Goal: Task Accomplishment & Management: Manage account settings

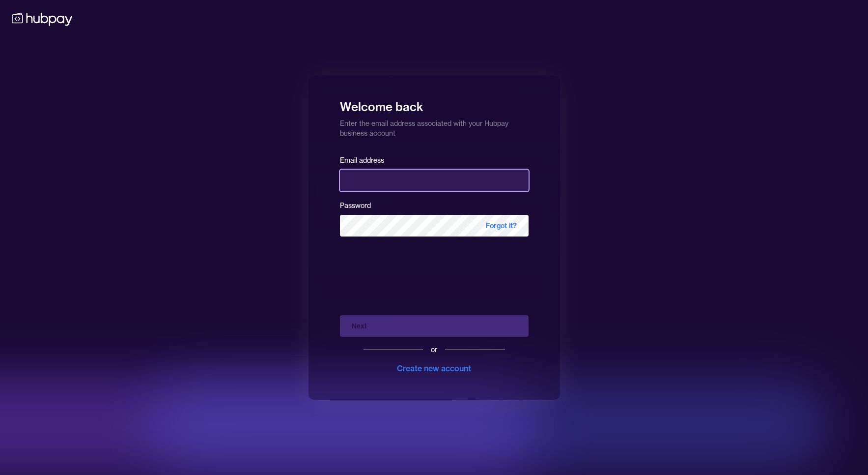
click at [421, 181] on input "email" at bounding box center [434, 181] width 189 height 22
type input "**********"
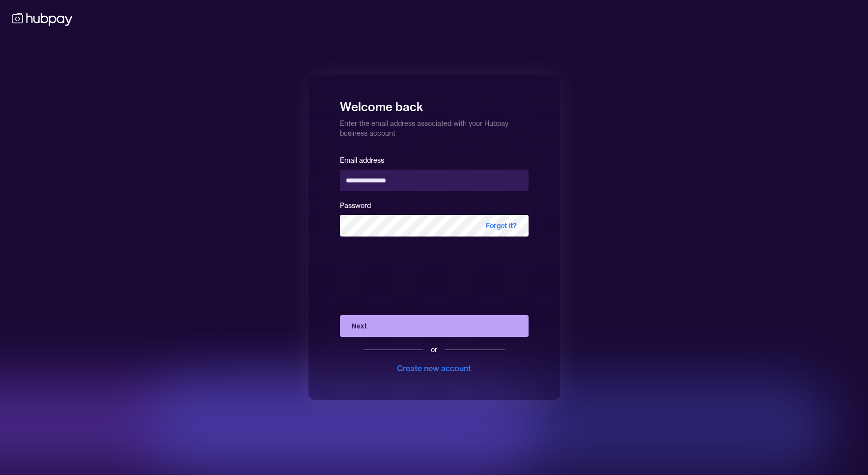
click at [436, 323] on button "Next" at bounding box center [434, 326] width 189 height 22
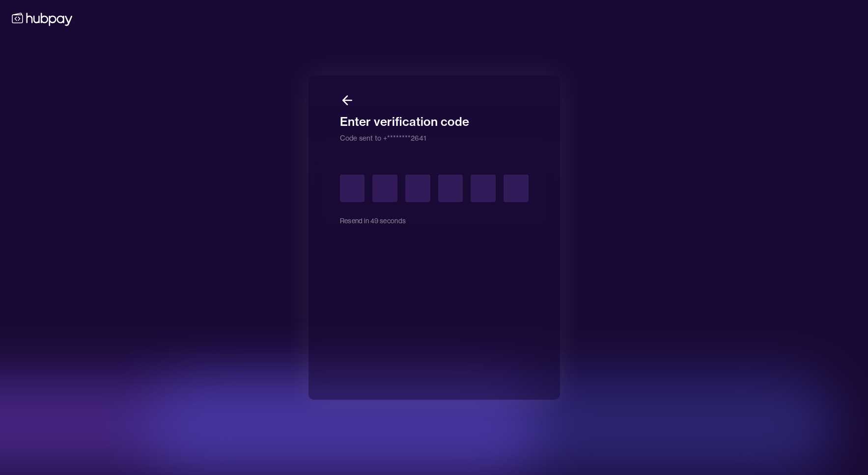
type input "*"
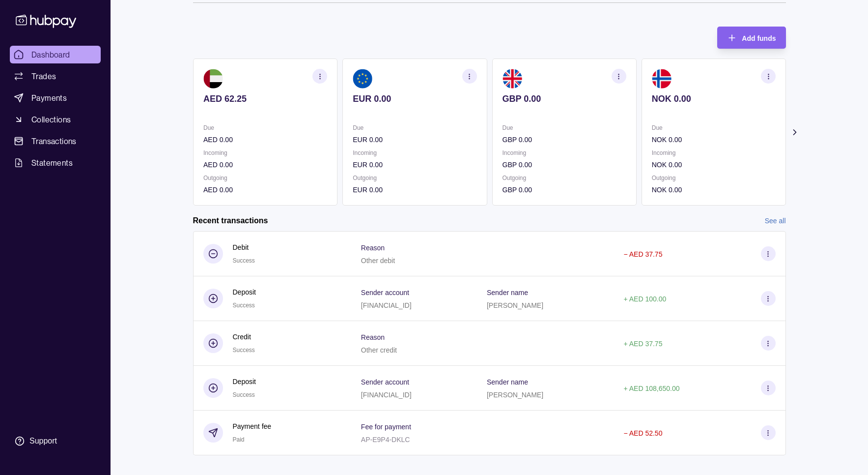
scroll to position [48, 0]
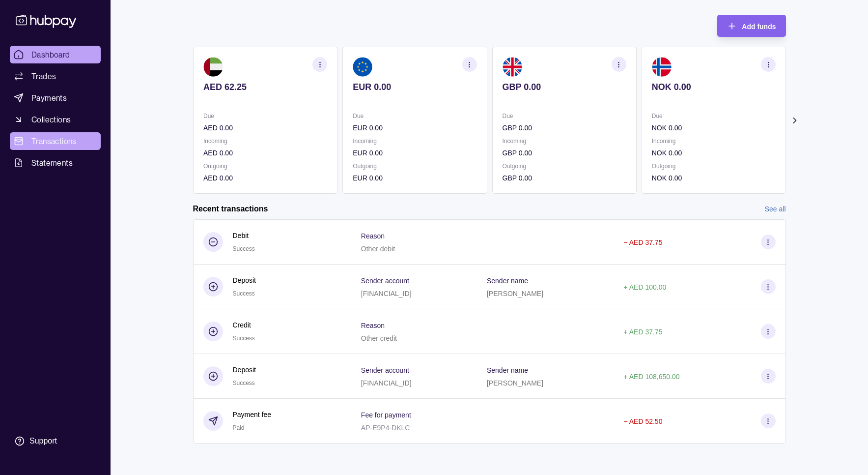
click at [73, 136] on span "Transactions" at bounding box center [53, 141] width 45 height 12
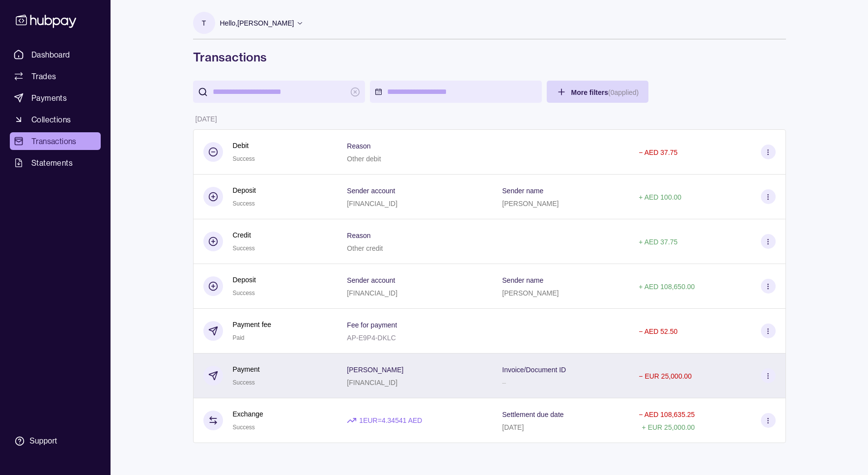
click at [769, 374] on icon at bounding box center [768, 375] width 7 height 7
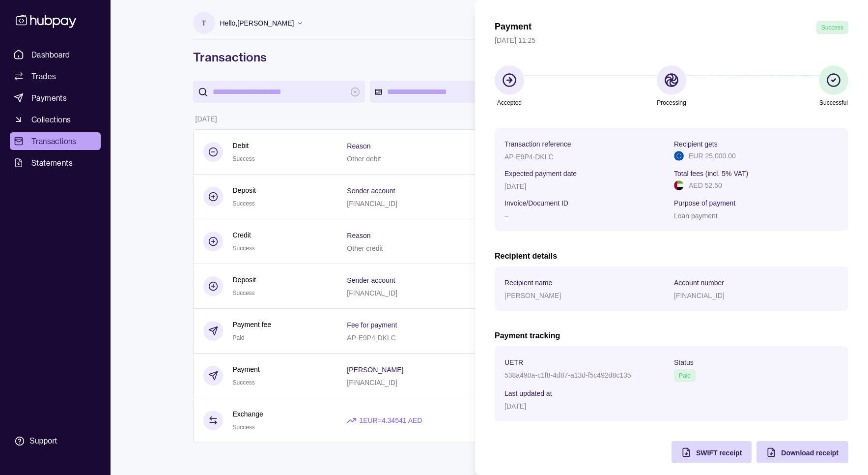
scroll to position [39, 0]
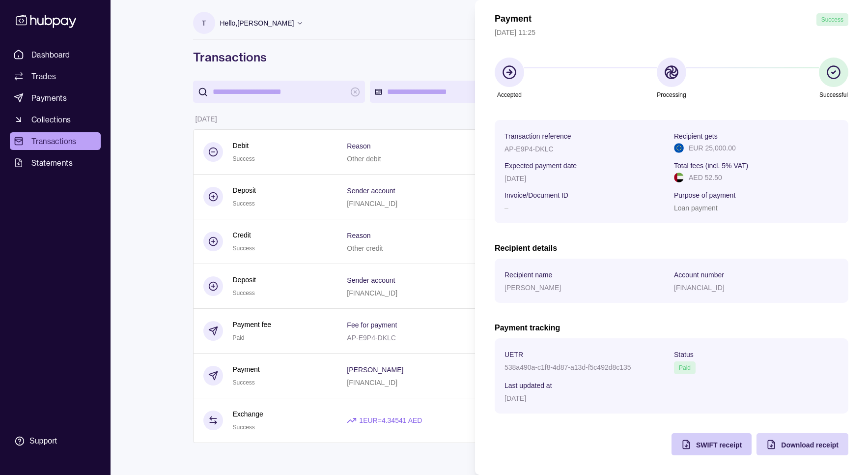
click at [726, 442] on span "SWIFT receipt" at bounding box center [719, 445] width 46 height 8
click at [794, 442] on span "Download receipt" at bounding box center [810, 445] width 58 height 8
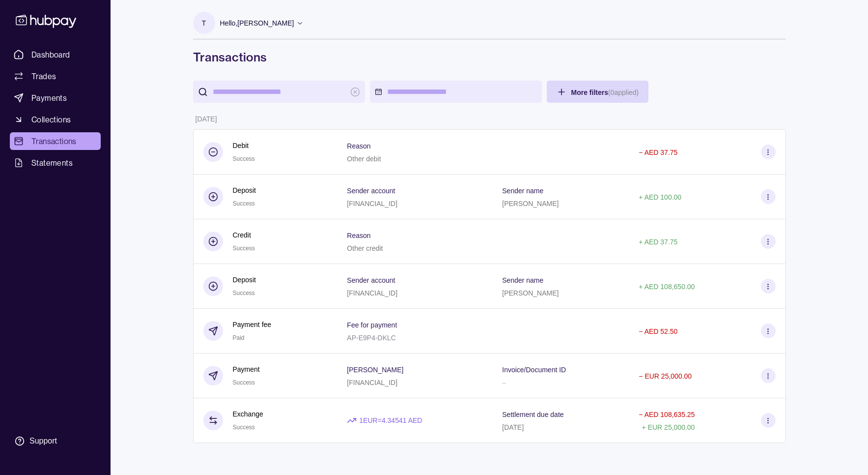
click at [430, 13] on html "Dashboard Trades Payments Collections Transactions Statements Support T Hello, …" at bounding box center [434, 237] width 868 height 475
click at [63, 51] on span "Dashboard" at bounding box center [50, 55] width 39 height 12
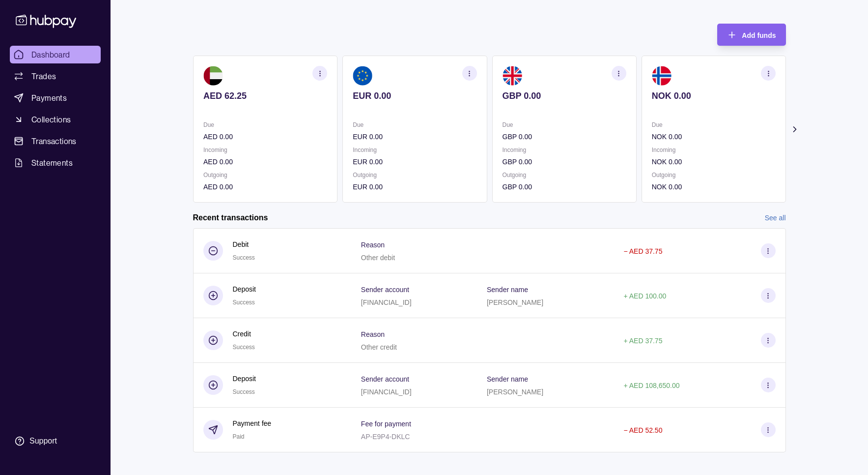
scroll to position [48, 0]
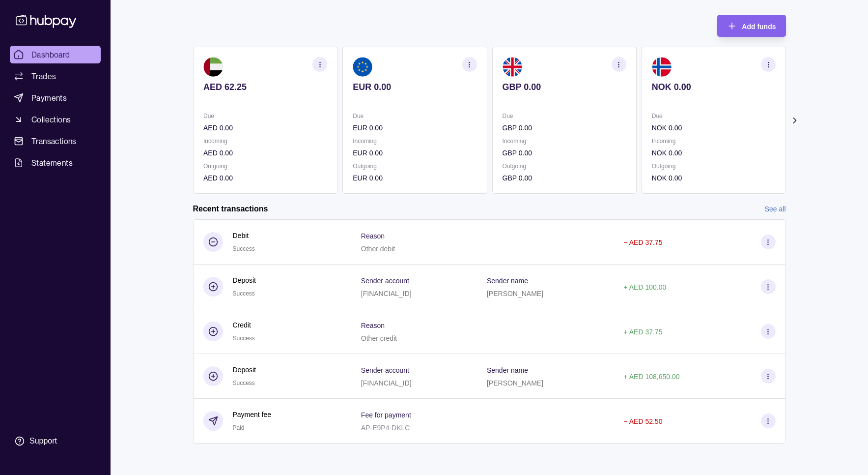
click at [62, 20] on icon at bounding box center [46, 21] width 65 height 18
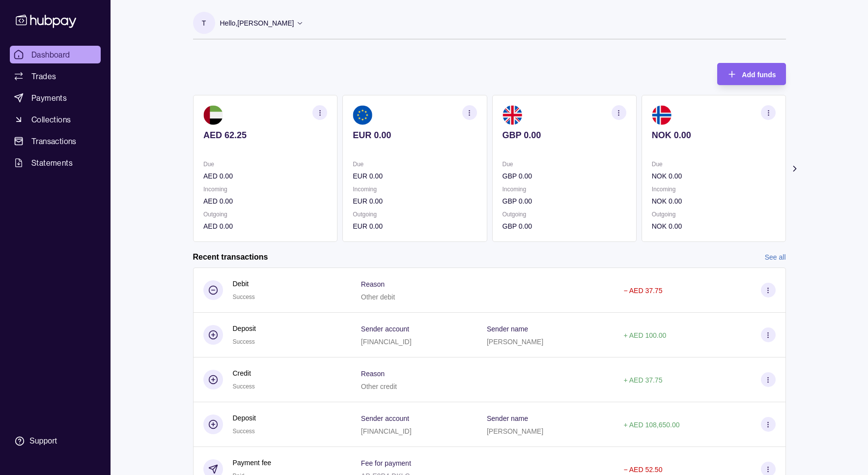
click at [299, 22] on icon at bounding box center [299, 22] width 7 height 7
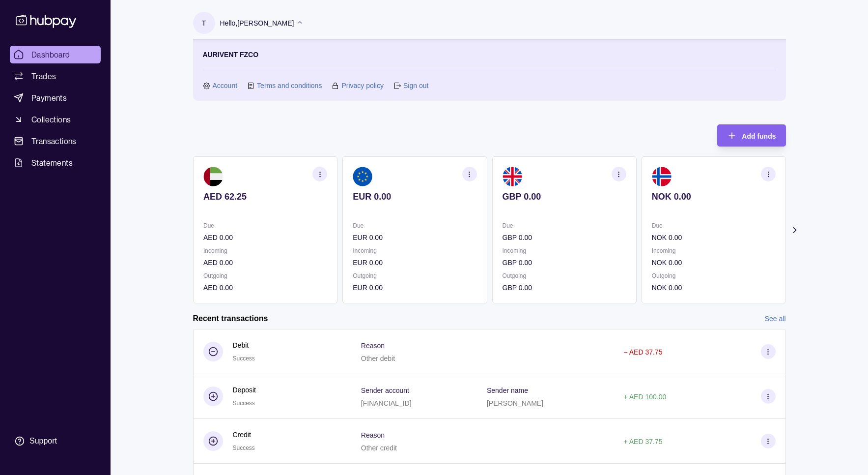
click at [412, 83] on link "Sign out" at bounding box center [416, 85] width 25 height 11
